Goal: Transaction & Acquisition: Purchase product/service

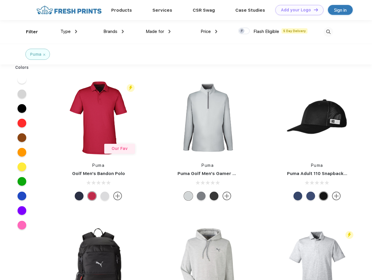
click at [297, 10] on link "Add your Logo Design Tool" at bounding box center [299, 10] width 48 height 10
click at [0, 0] on div "Design Tool" at bounding box center [0, 0] width 0 height 0
click at [313, 10] on link "Add your Logo Design Tool" at bounding box center [299, 10] width 48 height 10
click at [28, 32] on div "Filter" at bounding box center [32, 32] width 12 height 7
click at [69, 32] on span "Type" at bounding box center [65, 31] width 10 height 5
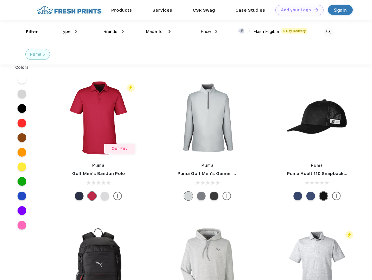
click at [114, 32] on span "Brands" at bounding box center [110, 31] width 14 height 5
click at [158, 32] on span "Made for" at bounding box center [155, 31] width 18 height 5
click at [209, 32] on span "Price" at bounding box center [205, 31] width 10 height 5
click at [244, 31] on div at bounding box center [243, 31] width 11 height 6
click at [242, 31] on input "checkbox" at bounding box center [240, 29] width 4 height 4
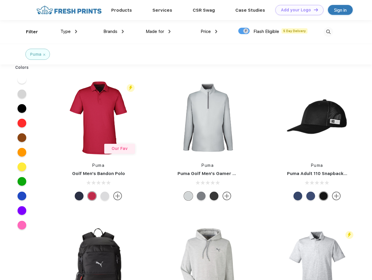
click at [328, 32] on img at bounding box center [328, 32] width 10 height 10
